Goal: Task Accomplishment & Management: Use online tool/utility

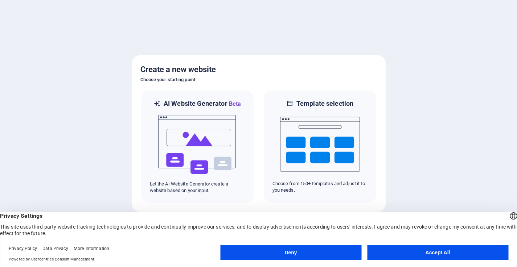
click at [441, 254] on button "Accept All" at bounding box center [437, 253] width 141 height 15
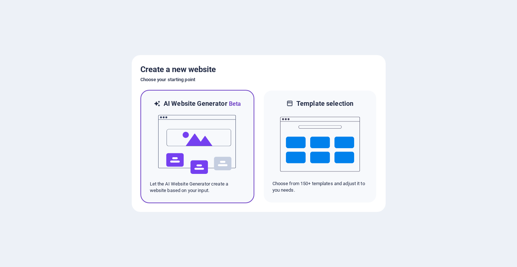
click at [182, 144] on img at bounding box center [197, 144] width 80 height 73
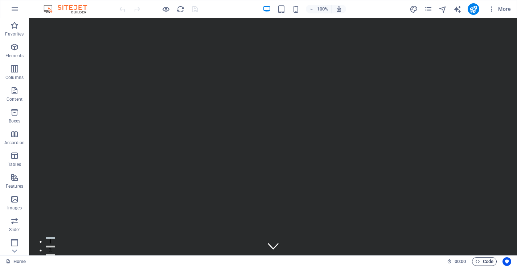
click at [487, 264] on span "Code" at bounding box center [484, 262] width 18 height 9
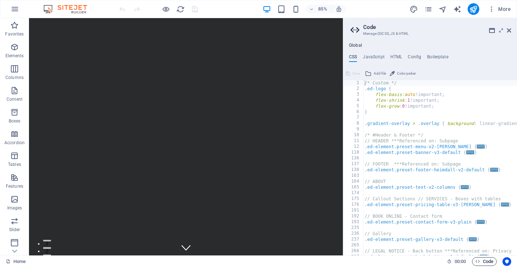
click at [487, 264] on span "Code" at bounding box center [484, 262] width 18 height 9
click at [510, 31] on icon at bounding box center [509, 31] width 4 height 6
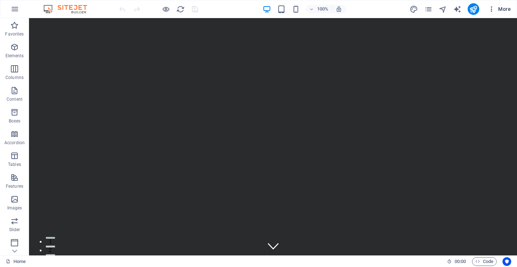
click at [506, 11] on span "More" at bounding box center [499, 8] width 23 height 7
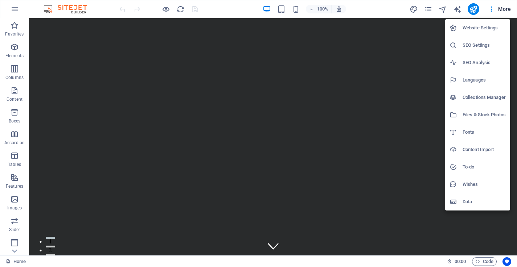
click at [479, 81] on h6 "Languages" at bounding box center [484, 80] width 43 height 9
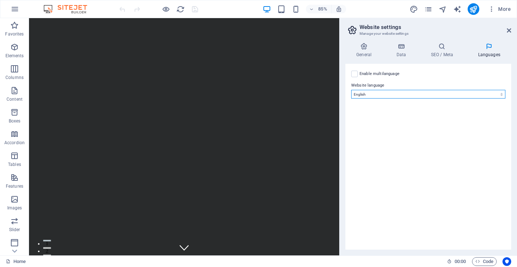
select select "49"
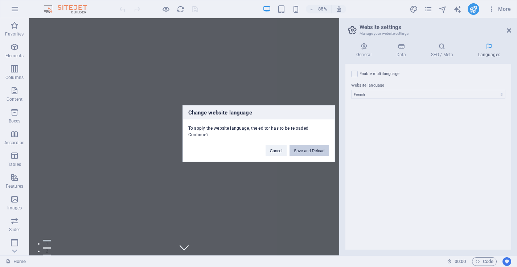
click at [311, 150] on button "Save and Reload" at bounding box center [309, 150] width 39 height 11
checkbox input "false"
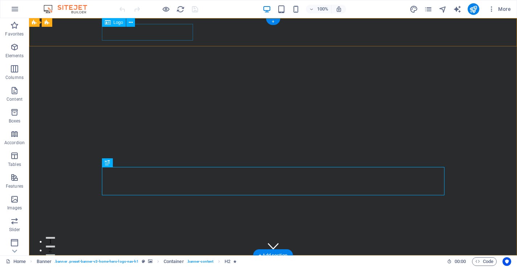
click at [121, 25] on div "Logo" at bounding box center [114, 22] width 24 height 9
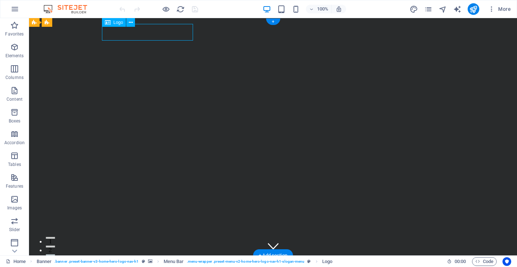
click at [119, 22] on span "Logo" at bounding box center [119, 22] width 10 height 4
click at [134, 262] on div "AVANT SCENE" at bounding box center [273, 270] width 342 height 17
select select "px"
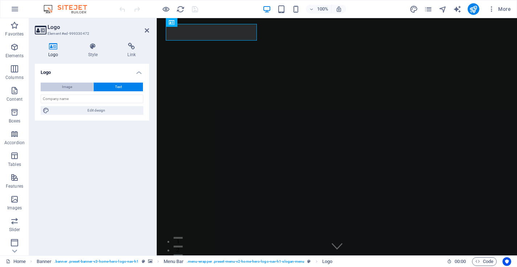
click at [74, 87] on button "Image" at bounding box center [67, 87] width 53 height 9
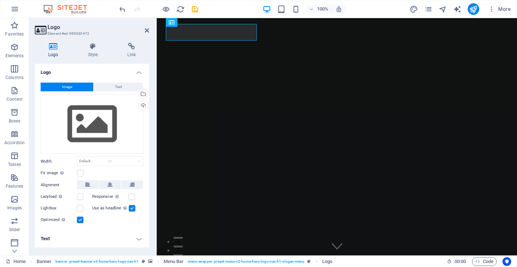
select select "DISABLED_OPTION_VALUE"
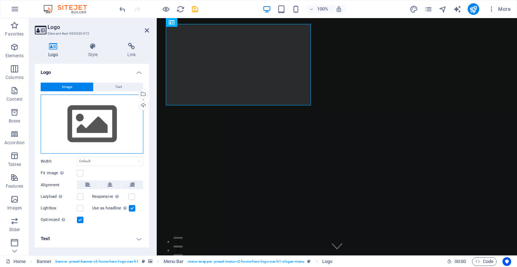
click at [98, 135] on div "Drag files here, click to choose files or select files from Files or our free s…" at bounding box center [92, 125] width 103 height 60
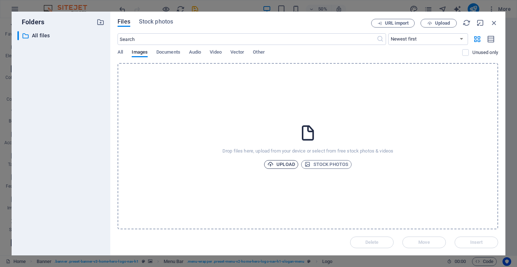
click at [286, 164] on span "Upload" at bounding box center [281, 164] width 28 height 9
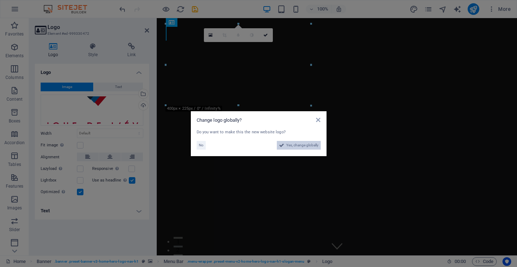
click at [300, 145] on span "Yes, change globally" at bounding box center [302, 145] width 32 height 9
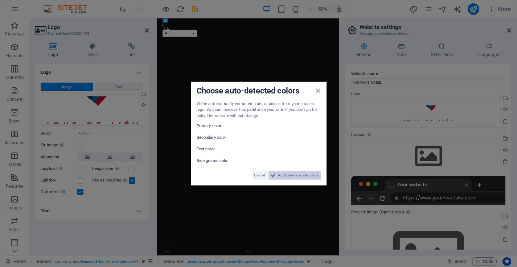
click at [299, 176] on span "Apply new website colors" at bounding box center [298, 175] width 41 height 9
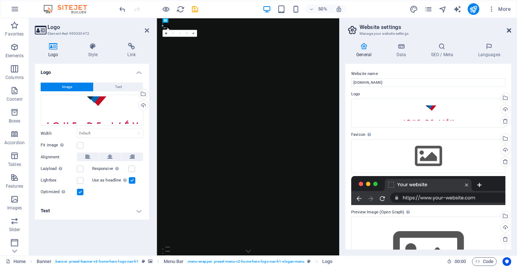
click at [509, 30] on icon at bounding box center [509, 31] width 4 height 6
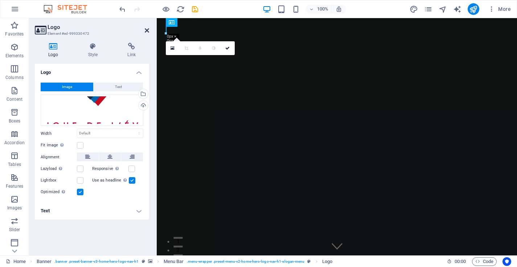
click at [147, 30] on icon at bounding box center [147, 31] width 4 height 6
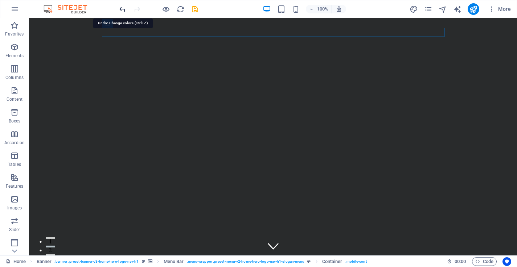
click at [122, 8] on icon "undo" at bounding box center [122, 9] width 8 height 8
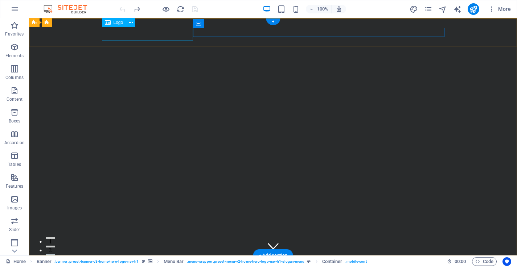
click at [145, 262] on div "AVANT SCENE" at bounding box center [273, 270] width 342 height 17
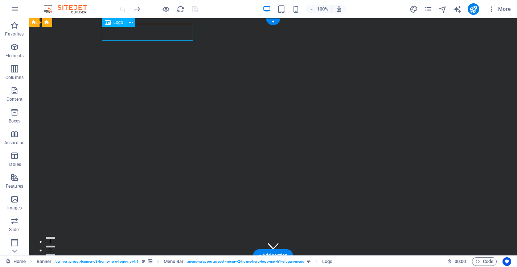
click at [145, 262] on div "AVANT SCENE" at bounding box center [273, 270] width 342 height 17
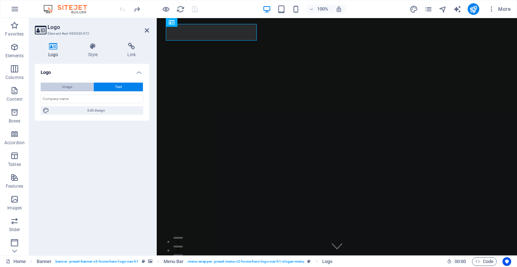
click at [71, 86] on span "Image" at bounding box center [67, 87] width 10 height 9
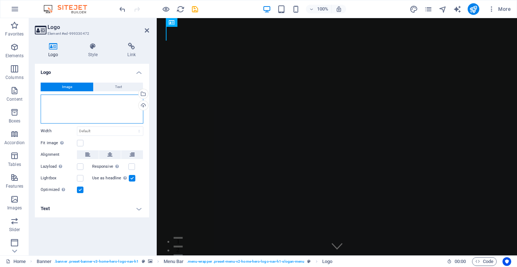
click at [93, 110] on div "Drag files here, click to choose files or select files from Files or our free s…" at bounding box center [92, 109] width 103 height 29
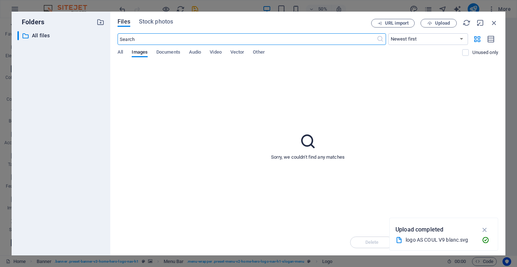
click at [435, 239] on div "logo AS COUL V9 blanc.svg" at bounding box center [441, 240] width 70 height 8
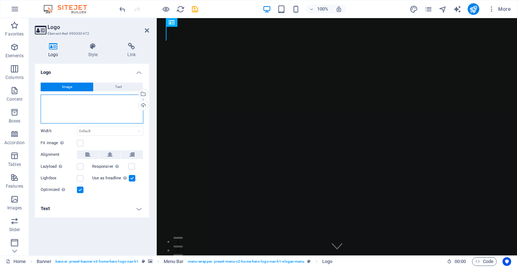
click at [77, 108] on div "Drag files here, click to choose files or select files from Files or our free s…" at bounding box center [92, 109] width 103 height 29
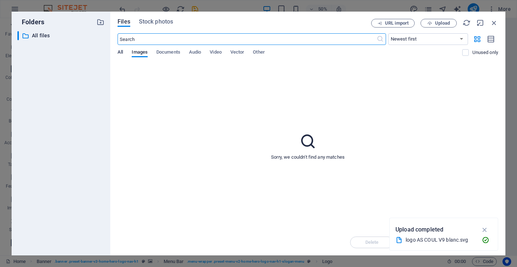
click at [119, 50] on span "All" at bounding box center [120, 53] width 5 height 10
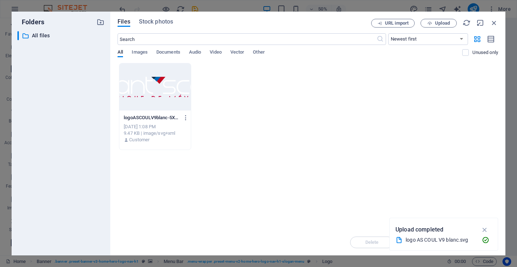
click at [160, 84] on div at bounding box center [154, 86] width 71 height 47
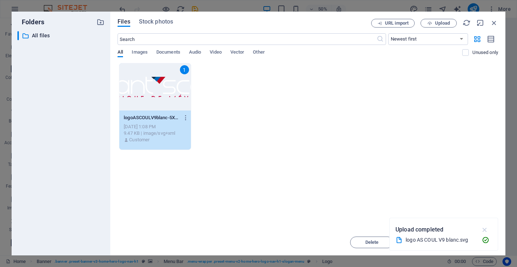
click at [485, 228] on icon "button" at bounding box center [485, 230] width 8 height 8
click at [477, 242] on span "Insert" at bounding box center [476, 243] width 13 height 4
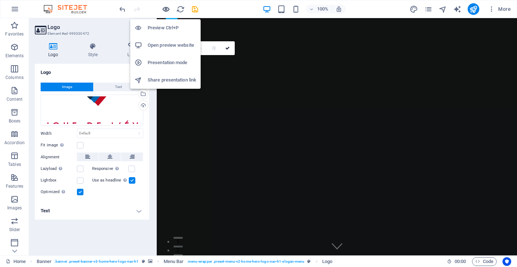
click at [168, 8] on icon "button" at bounding box center [166, 9] width 8 height 8
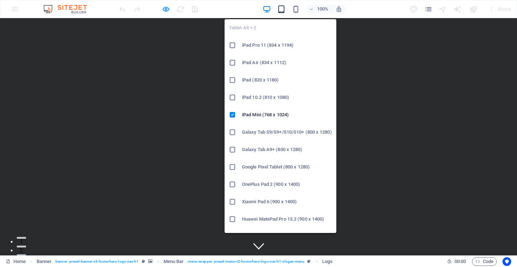
click at [281, 10] on icon "button" at bounding box center [281, 9] width 8 height 8
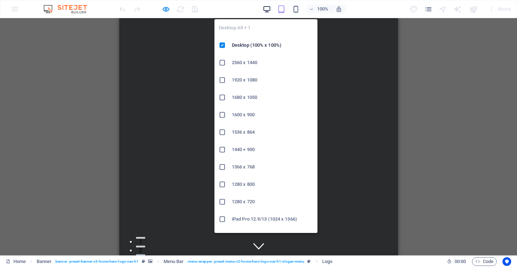
click at [268, 12] on icon "button" at bounding box center [267, 9] width 8 height 8
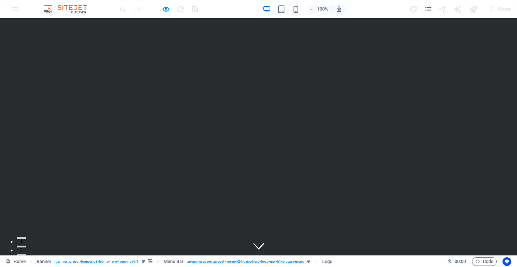
click at [13, 5] on div "100% More" at bounding box center [258, 8] width 516 height 17
click at [506, 9] on div "More" at bounding box center [499, 9] width 29 height 12
click at [280, 13] on div "100%" at bounding box center [304, 9] width 84 height 12
click at [16, 261] on link "Home" at bounding box center [16, 262] width 20 height 9
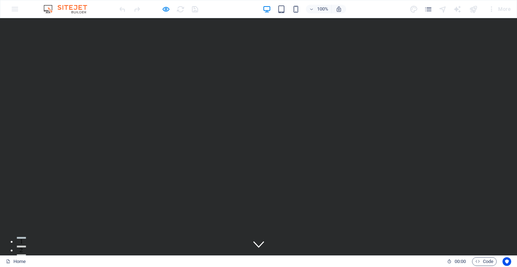
click at [260, 239] on icon at bounding box center [258, 244] width 11 height 11
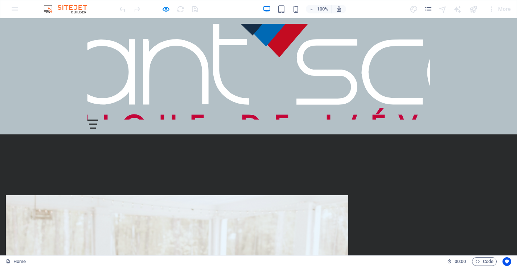
scroll to position [209, 0]
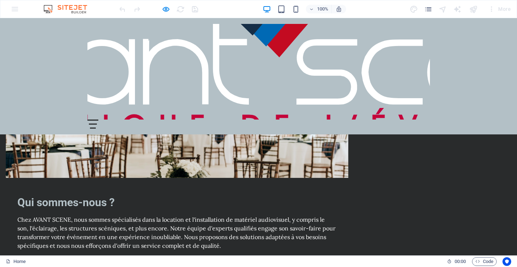
scroll to position [410, 0]
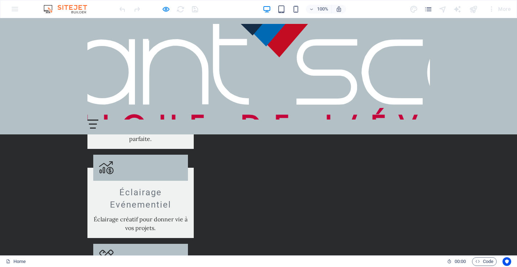
scroll to position [811, 0]
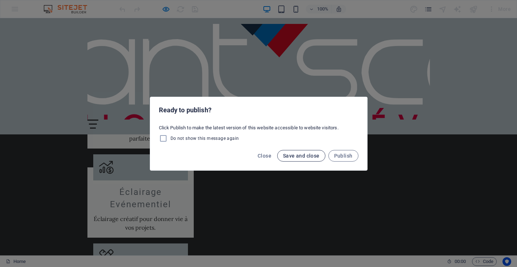
click at [301, 156] on span "Save and close" at bounding box center [301, 156] width 37 height 6
